Goal: Transaction & Acquisition: Purchase product/service

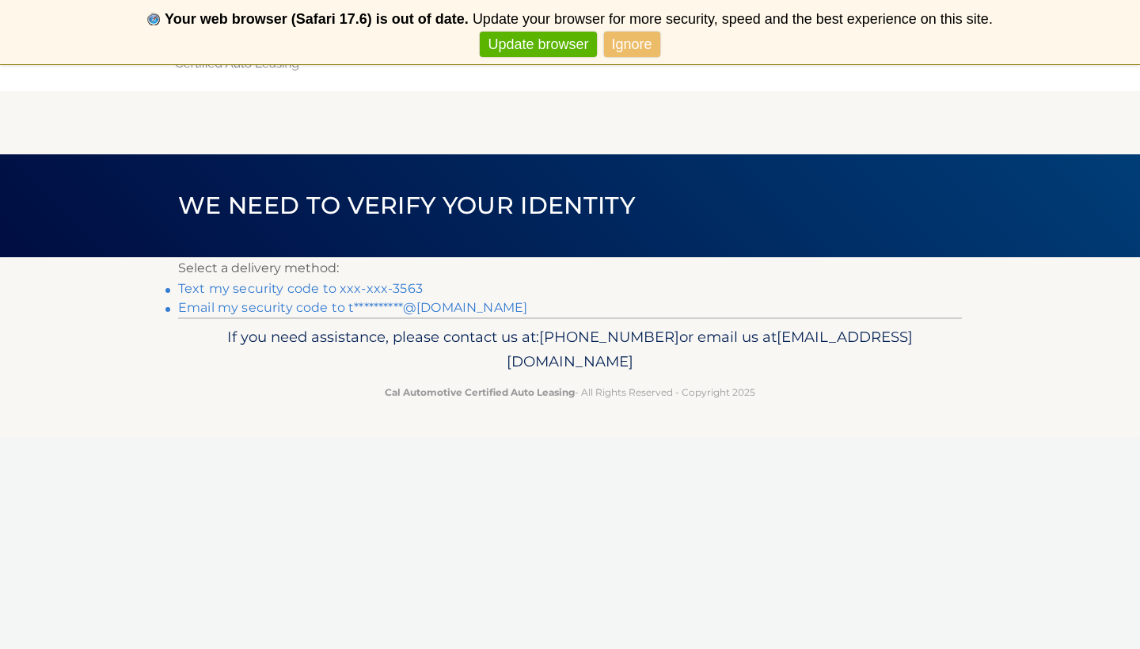
click at [369, 287] on link "Text my security code to xxx-xxx-3563" at bounding box center [300, 288] width 245 height 15
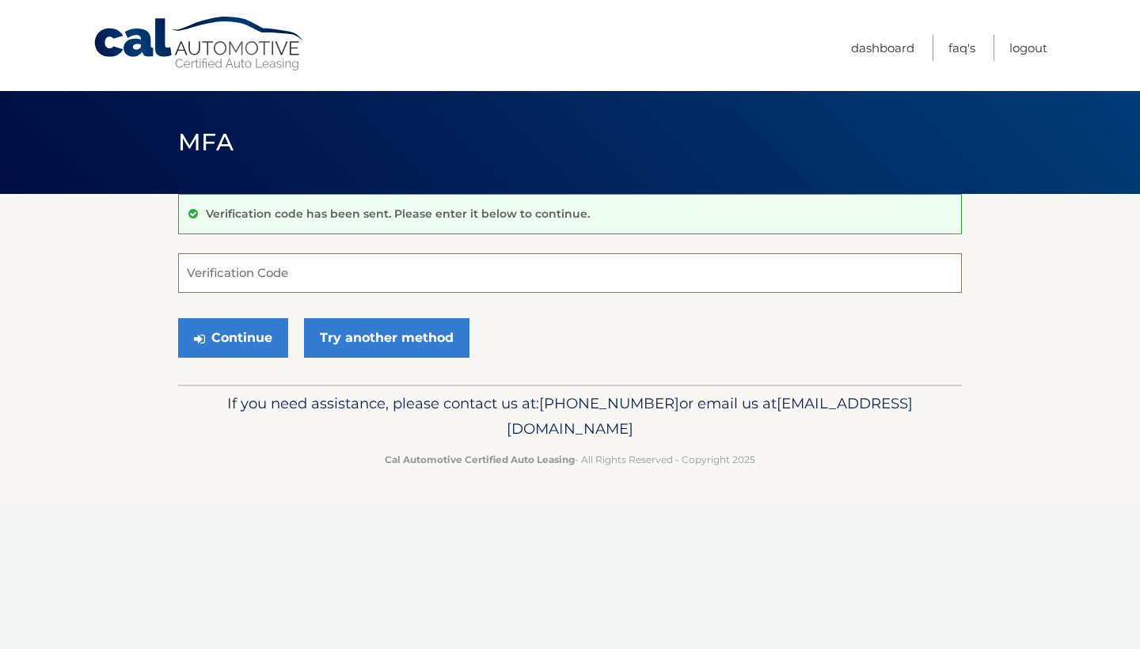
click at [371, 272] on input "Verification Code" at bounding box center [570, 273] width 784 height 40
type input "019205"
click at [249, 344] on button "Continue" at bounding box center [233, 338] width 110 height 40
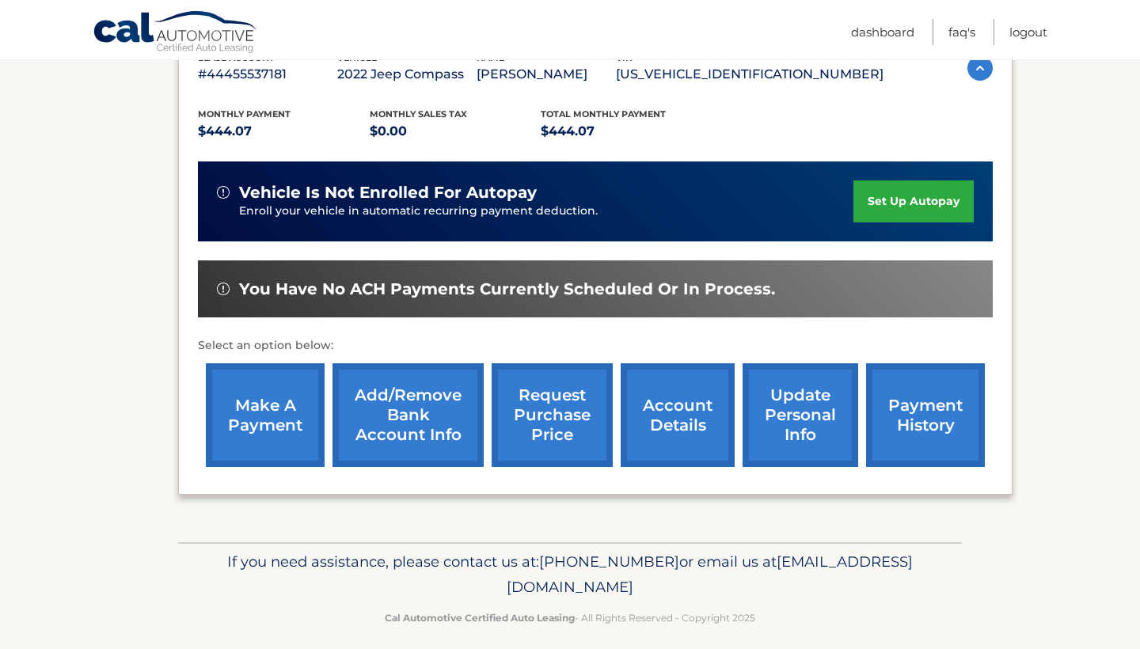
scroll to position [300, 0]
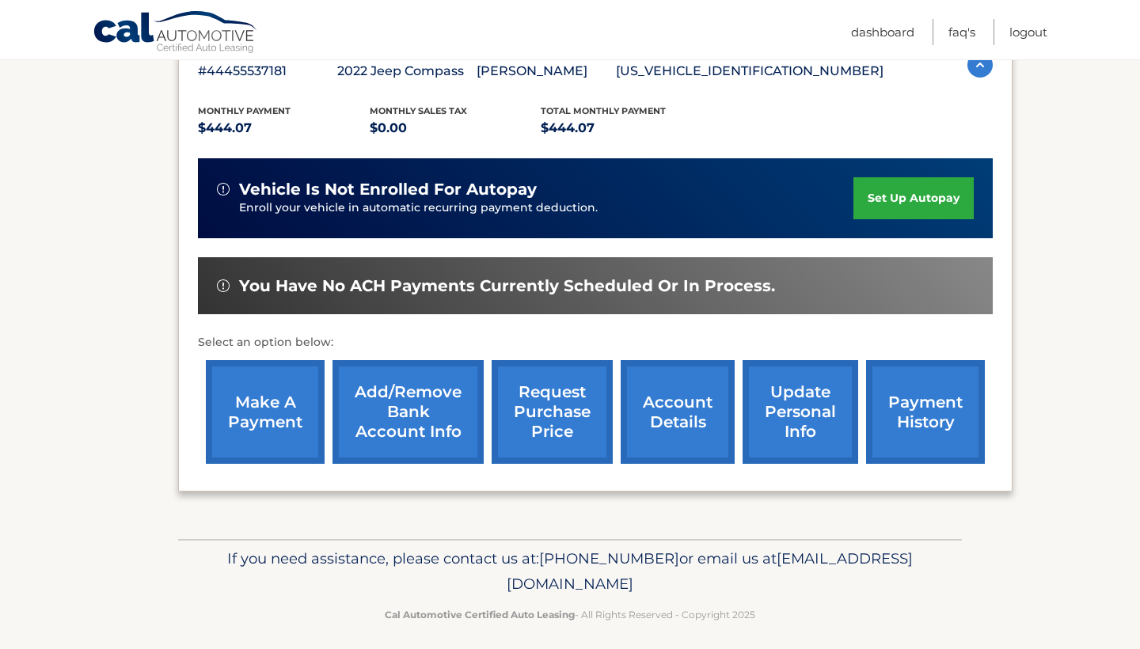
click at [261, 407] on link "make a payment" at bounding box center [265, 412] width 119 height 104
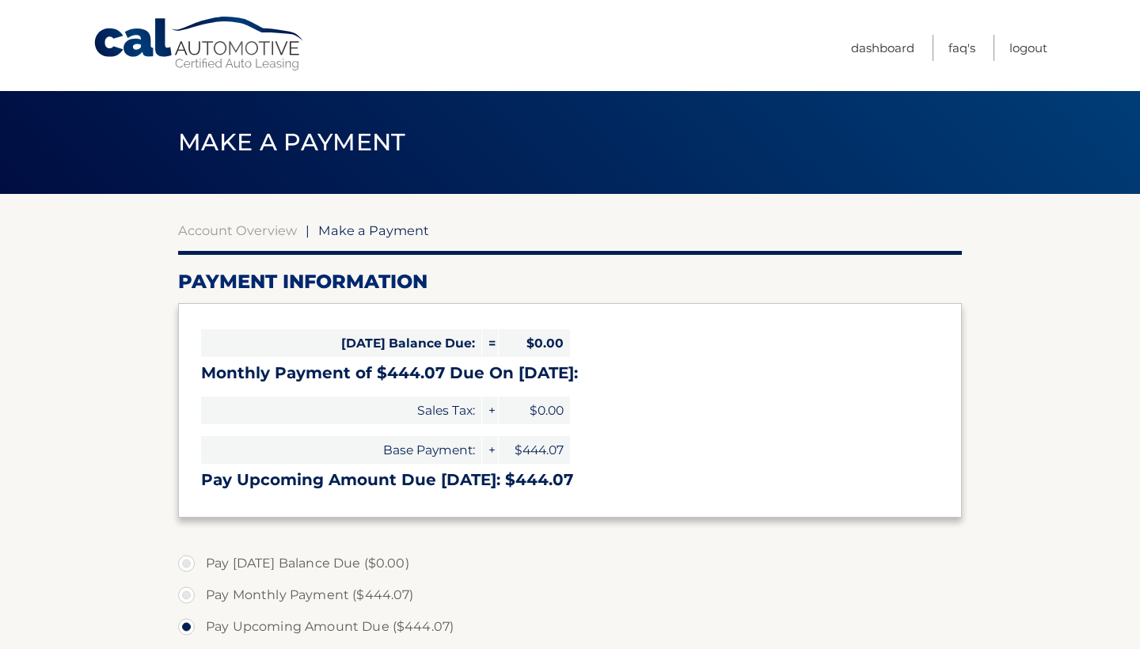
select select "ODFkYzczZGYtMTY1Yi00Y2JjLTg4NTctMTcxMGUyN2ZkOWQ0"
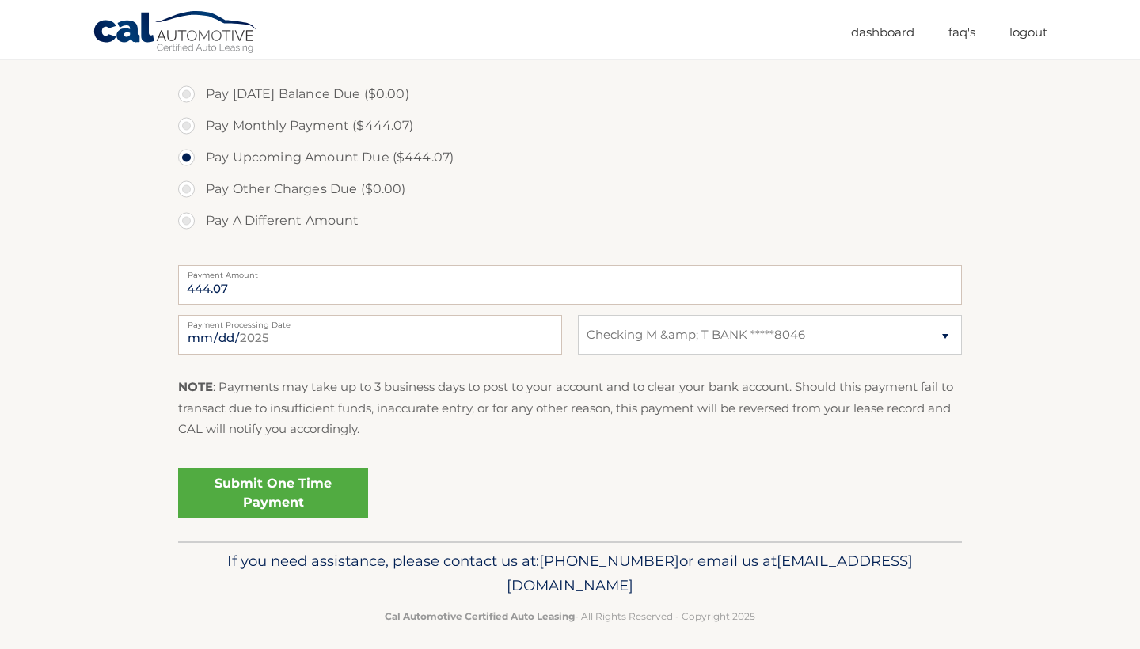
scroll to position [468, 0]
click at [246, 505] on link "Submit One Time Payment" at bounding box center [273, 495] width 190 height 51
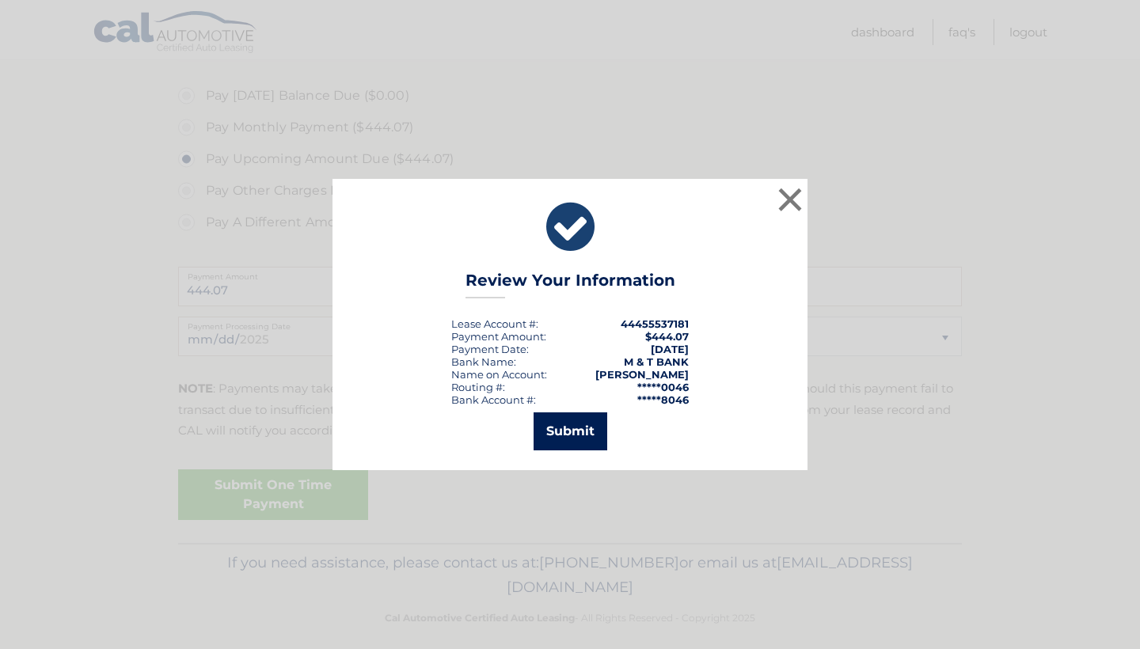
click at [584, 425] on button "Submit" at bounding box center [571, 432] width 74 height 38
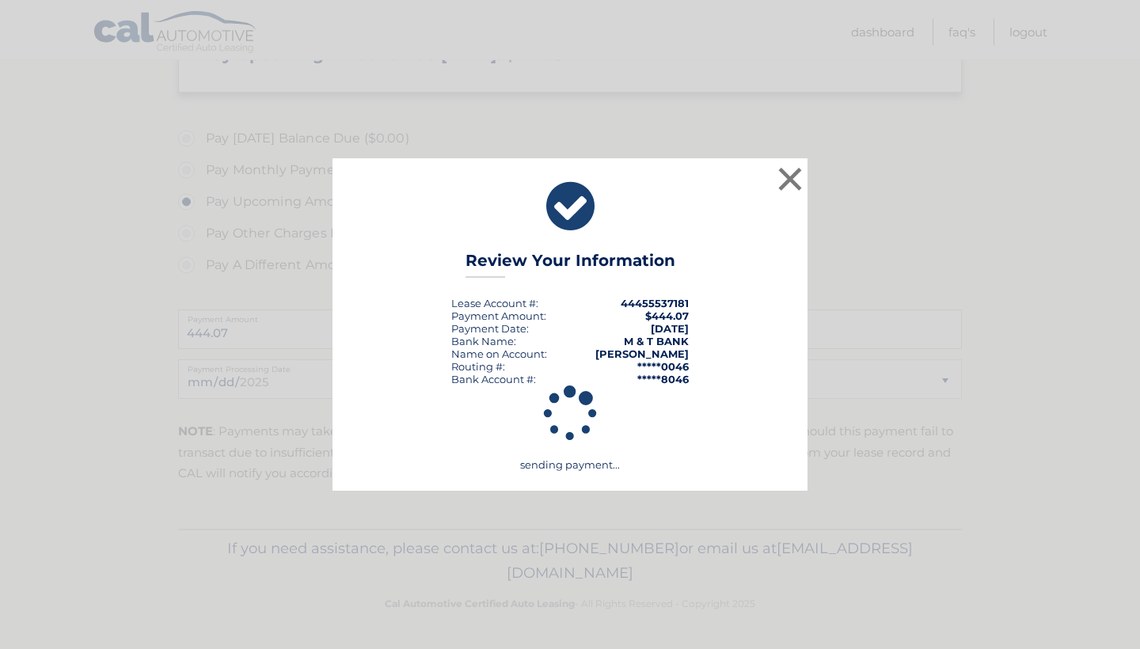
scroll to position [421, 0]
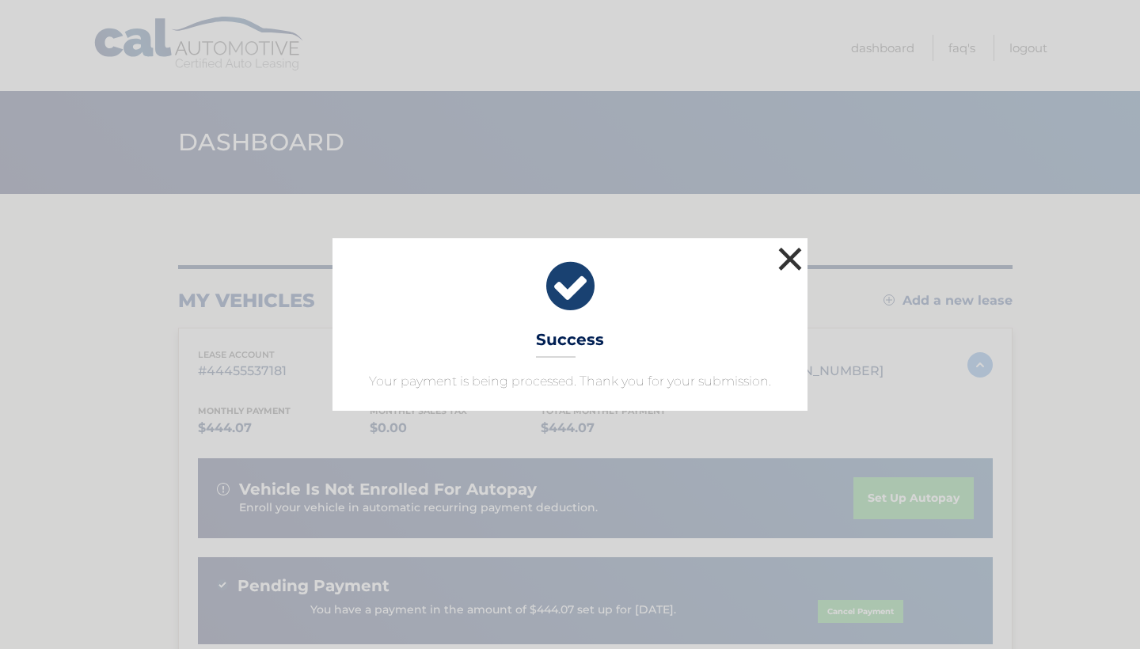
click at [793, 253] on button "×" at bounding box center [790, 259] width 32 height 32
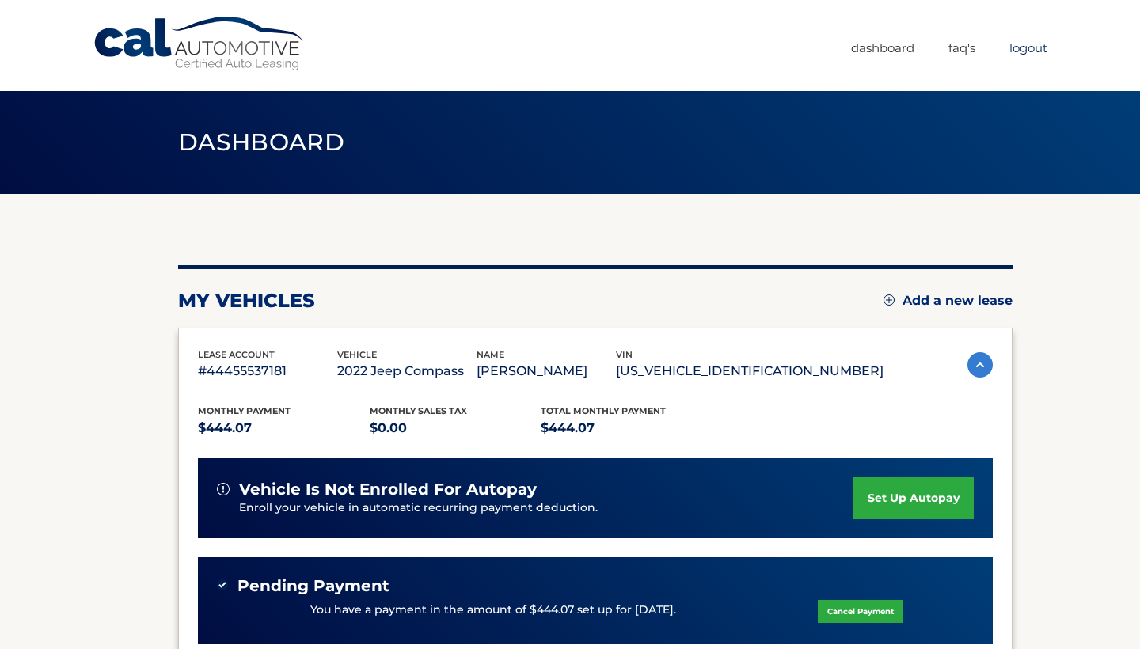
click at [1040, 47] on link "Logout" at bounding box center [1029, 48] width 38 height 26
